Goal: Find contact information: Find contact information

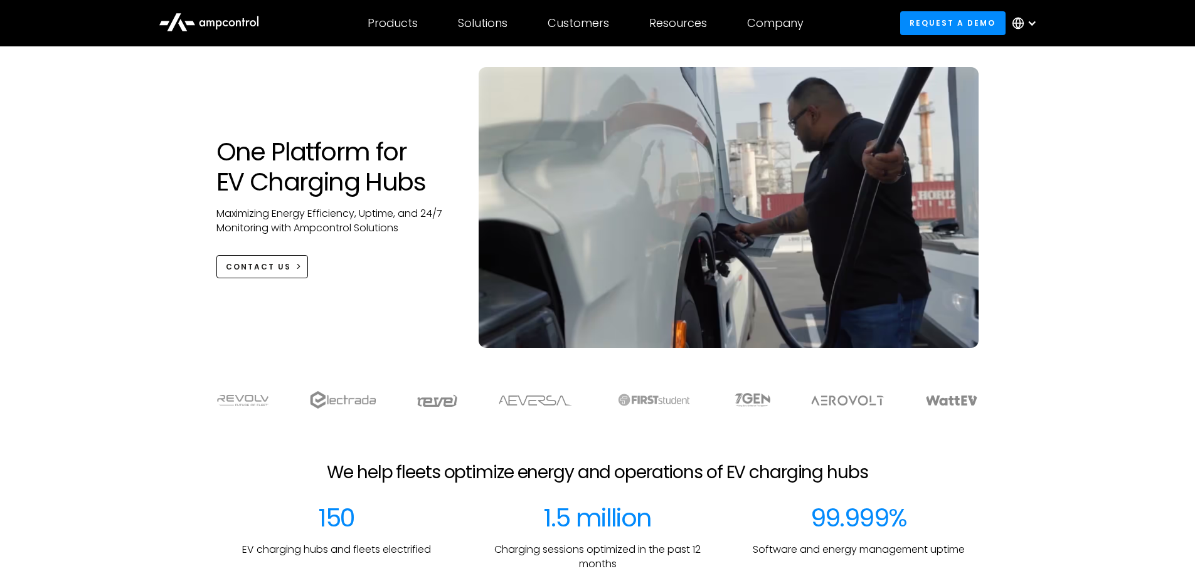
scroll to position [1694, 0]
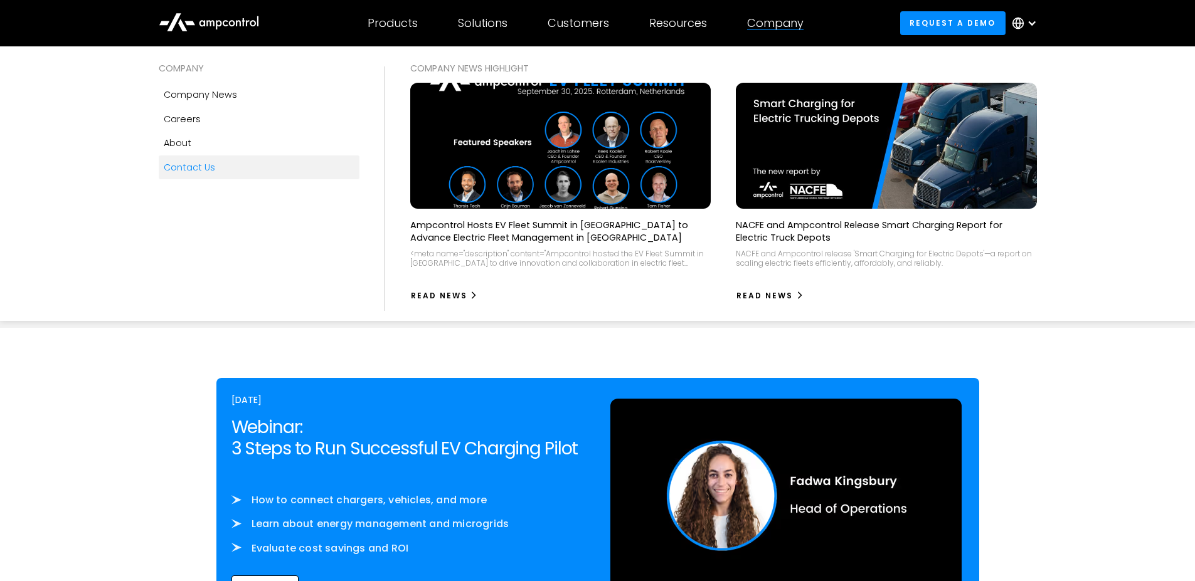
click at [199, 167] on div "Contact Us" at bounding box center [189, 168] width 51 height 14
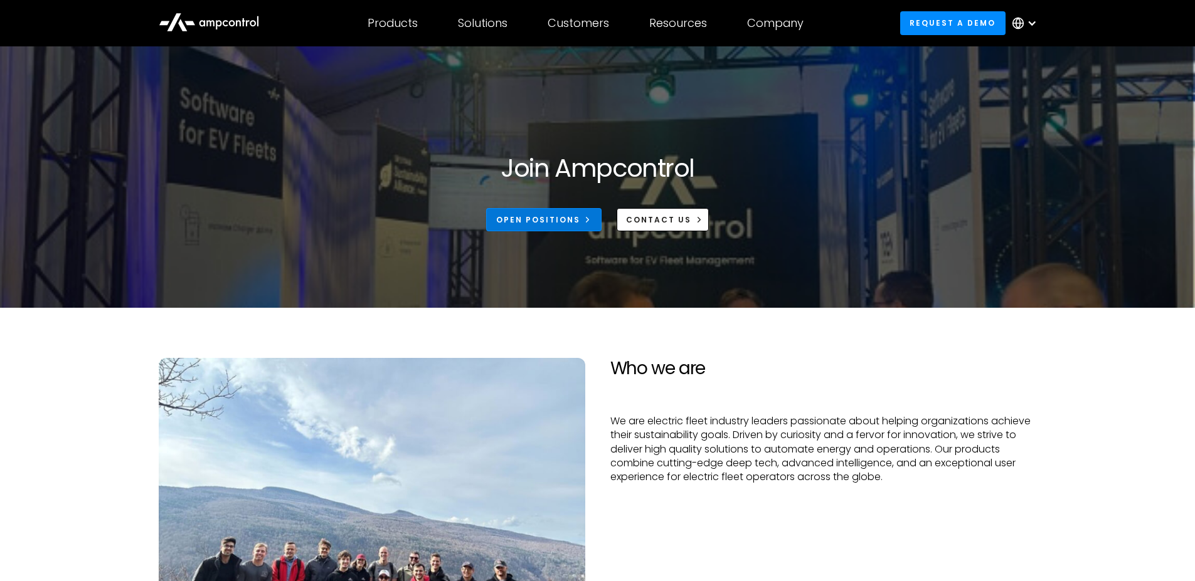
click at [555, 221] on div "Open Positions" at bounding box center [538, 220] width 84 height 11
